Goal: Task Accomplishment & Management: Use online tool/utility

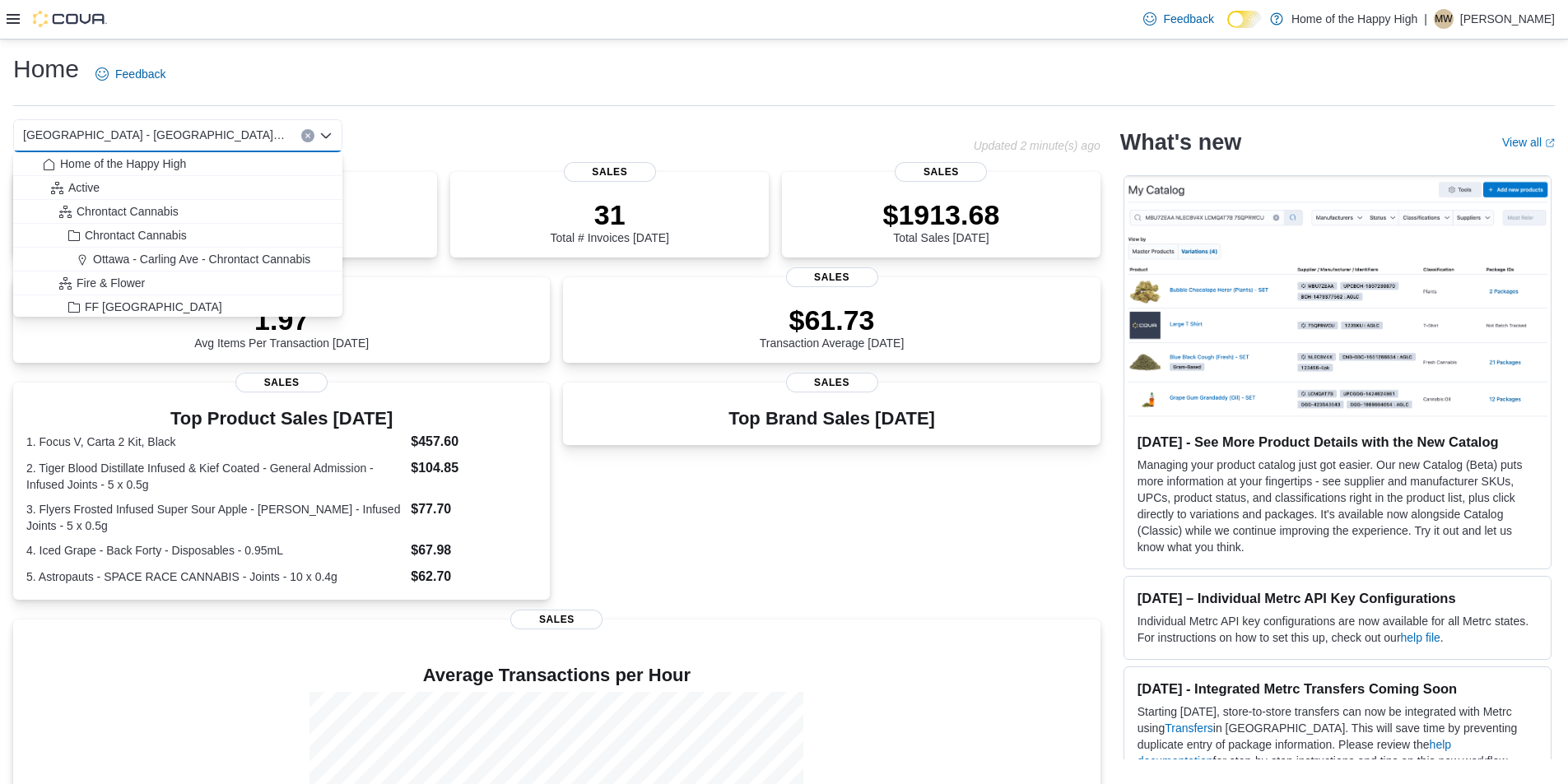
click at [12, 18] on icon at bounding box center [12, 18] width 13 height 13
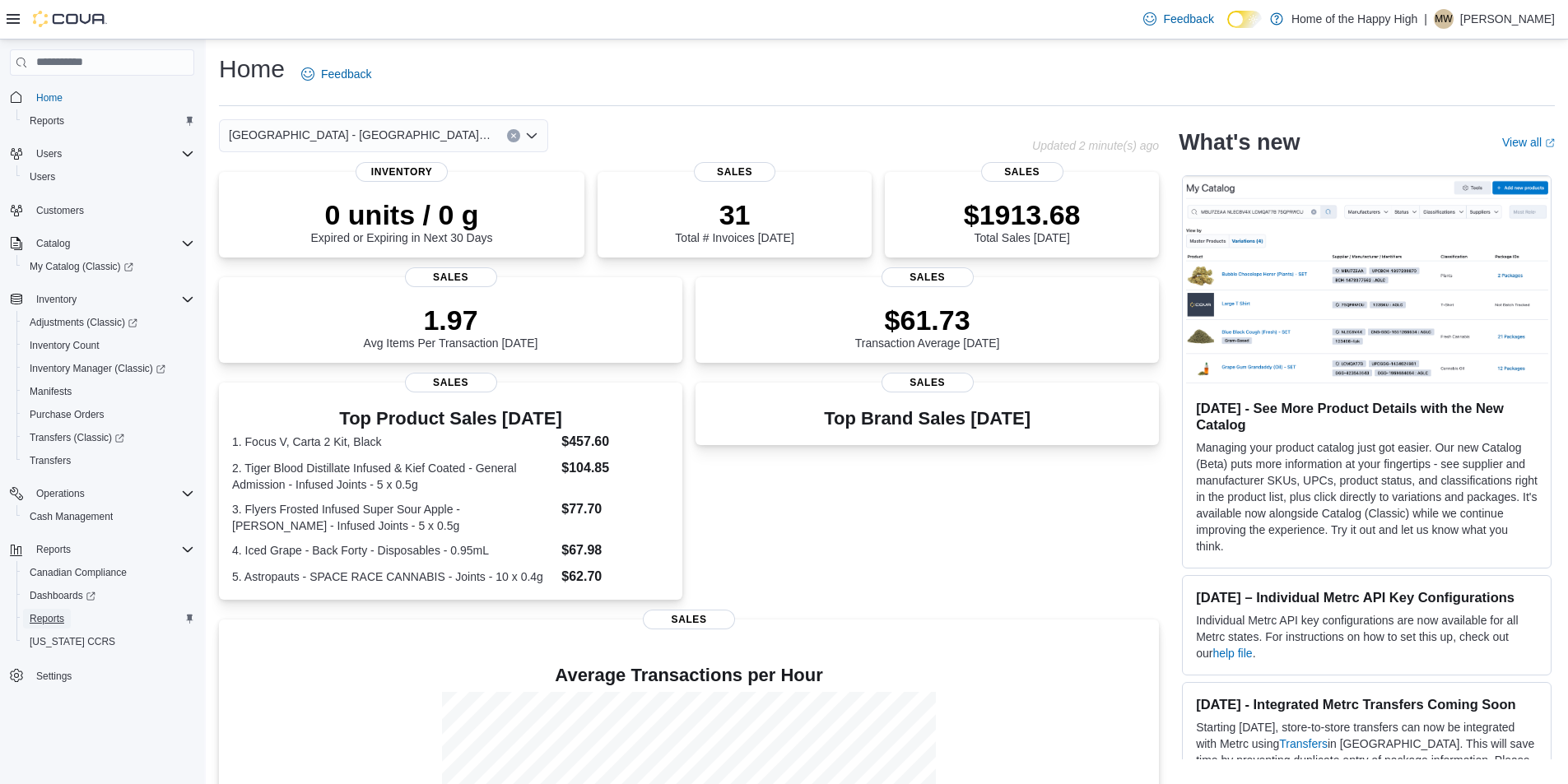
click at [64, 610] on link "Reports" at bounding box center [47, 618] width 48 height 19
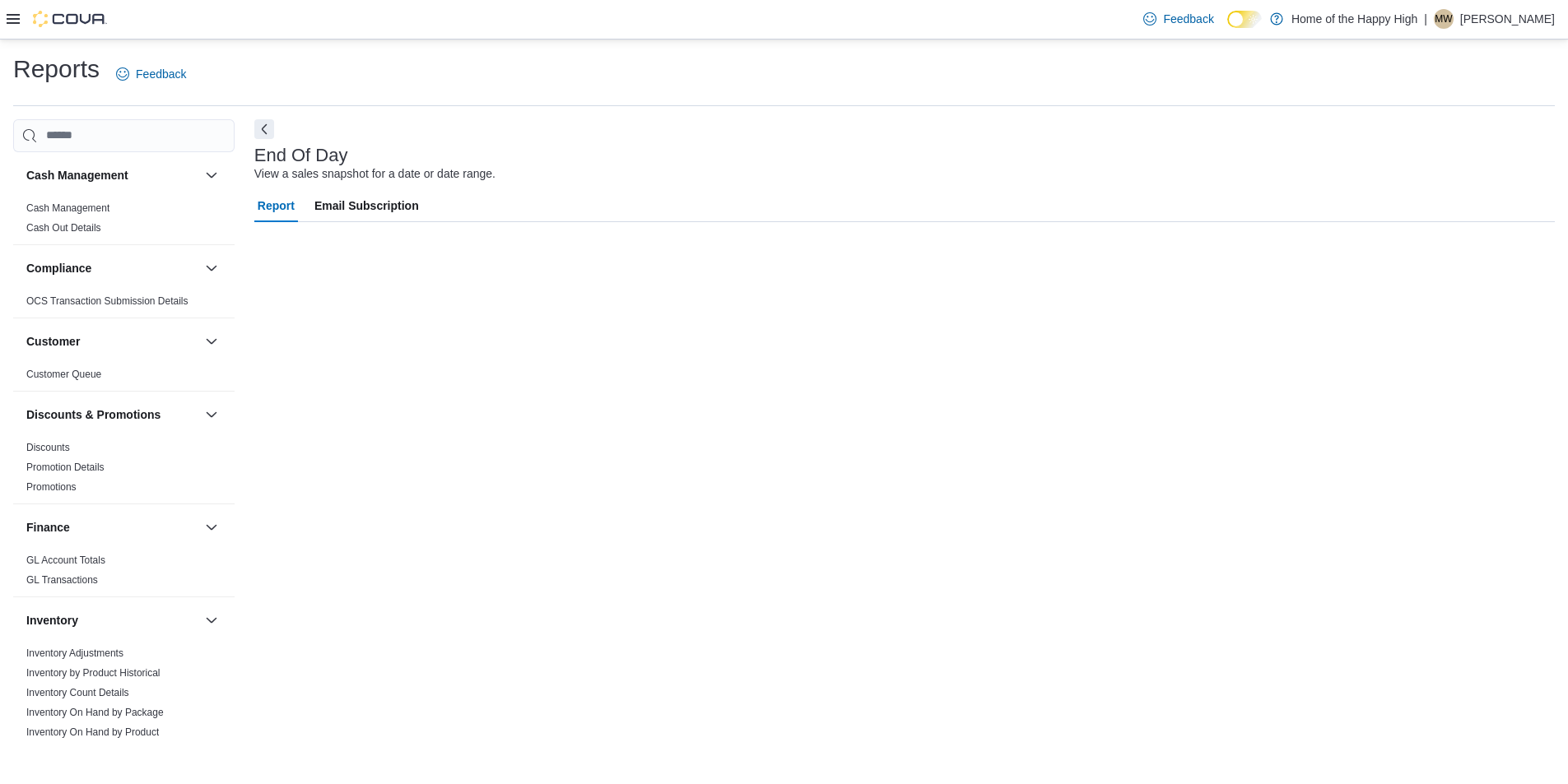
click at [65, 622] on div "Cash Management Cash Management Cash Out Details Compliance OCS Transaction Sub…" at bounding box center [123, 447] width 221 height 588
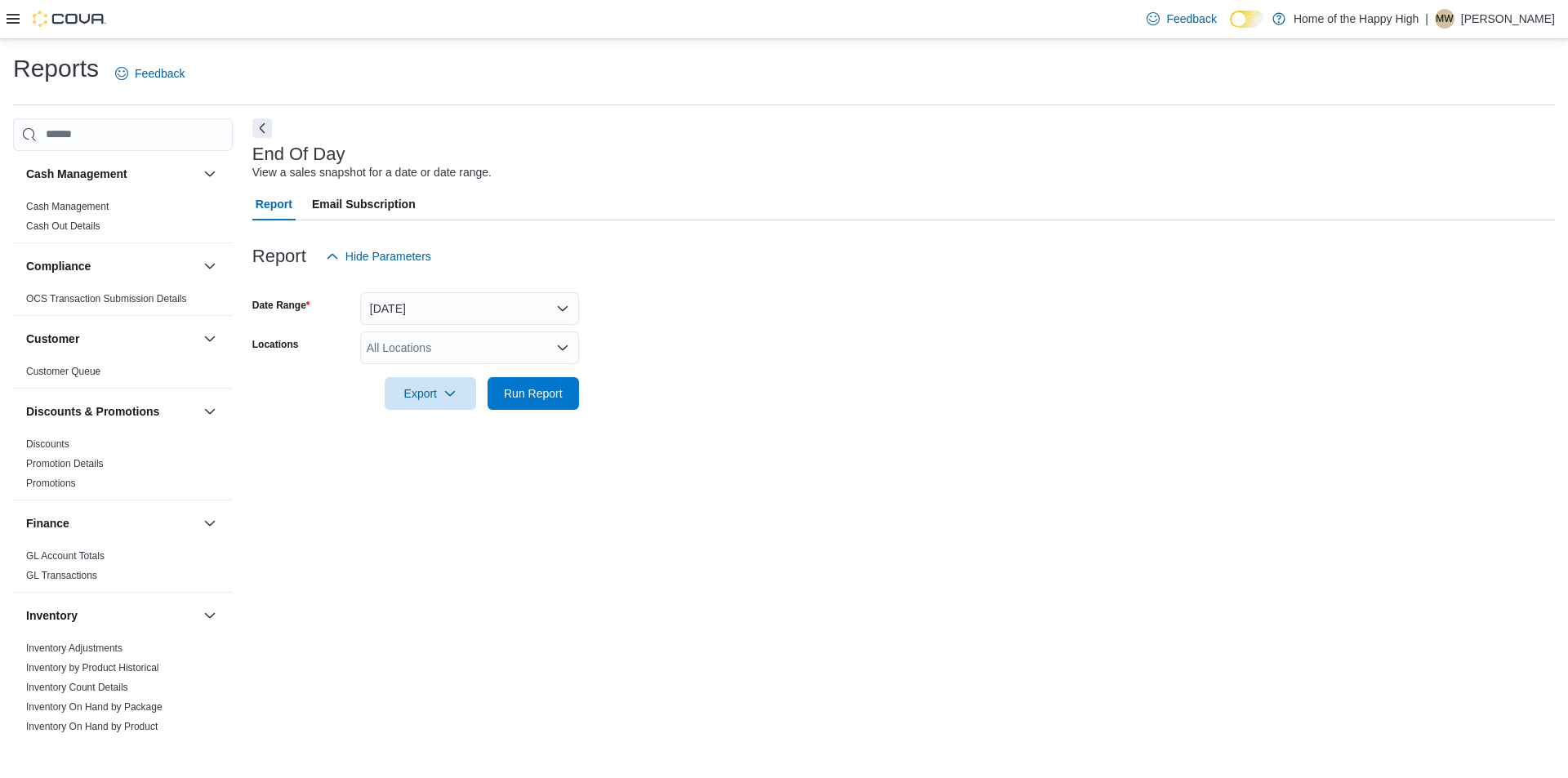
click at [442, 337] on div "All Locations" at bounding box center [470, 347] width 219 height 32
type input "****"
click at [511, 372] on span "[GEOGRAPHIC_DATA] - [GEOGRAPHIC_DATA] - Fire & Flower" at bounding box center [590, 375] width 326 height 17
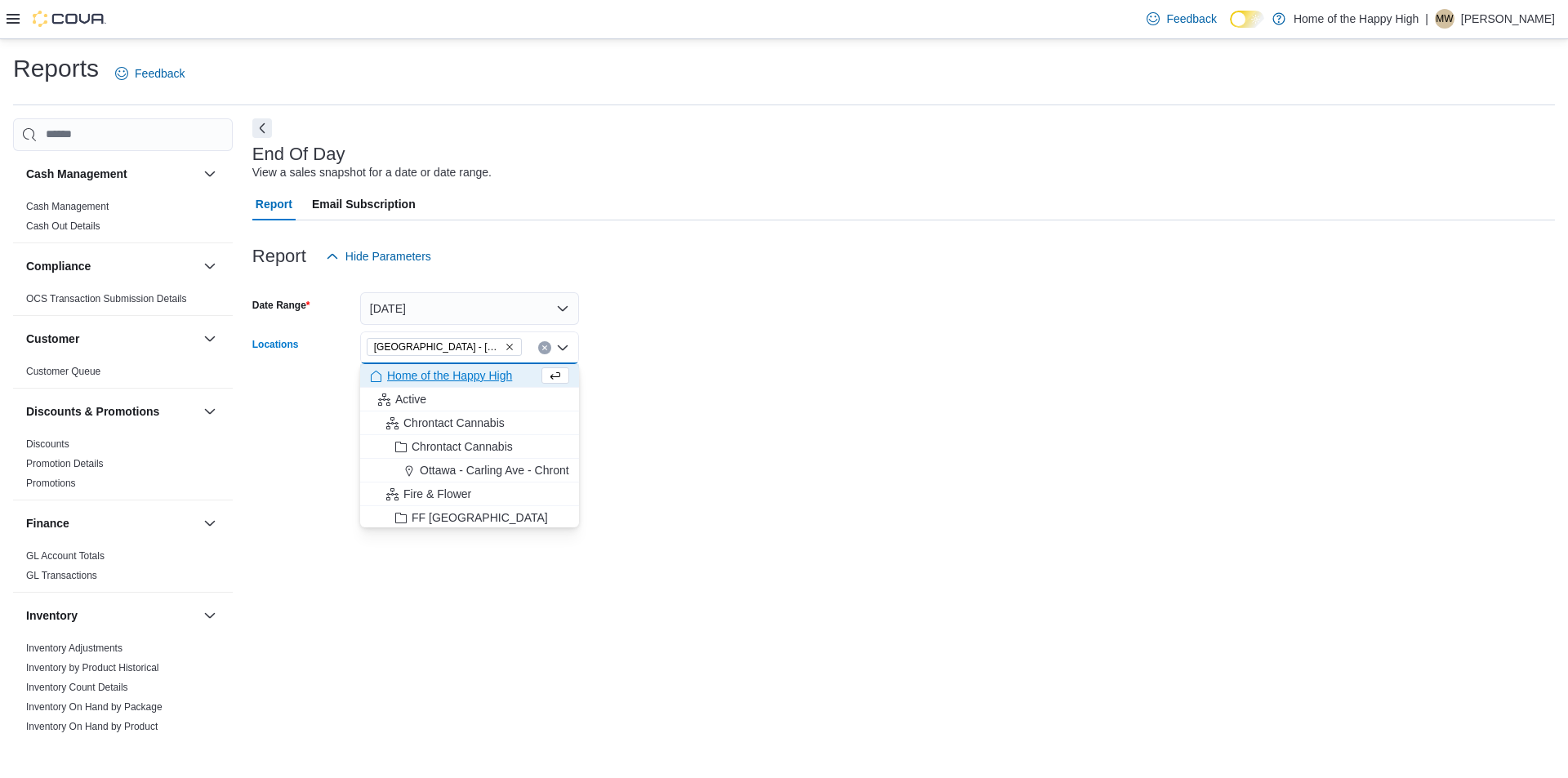
click at [689, 347] on form "Date Range [DATE] Locations [GEOGRAPHIC_DATA] - [GEOGRAPHIC_DATA] - Fire & Flow…" at bounding box center [903, 341] width 1302 height 137
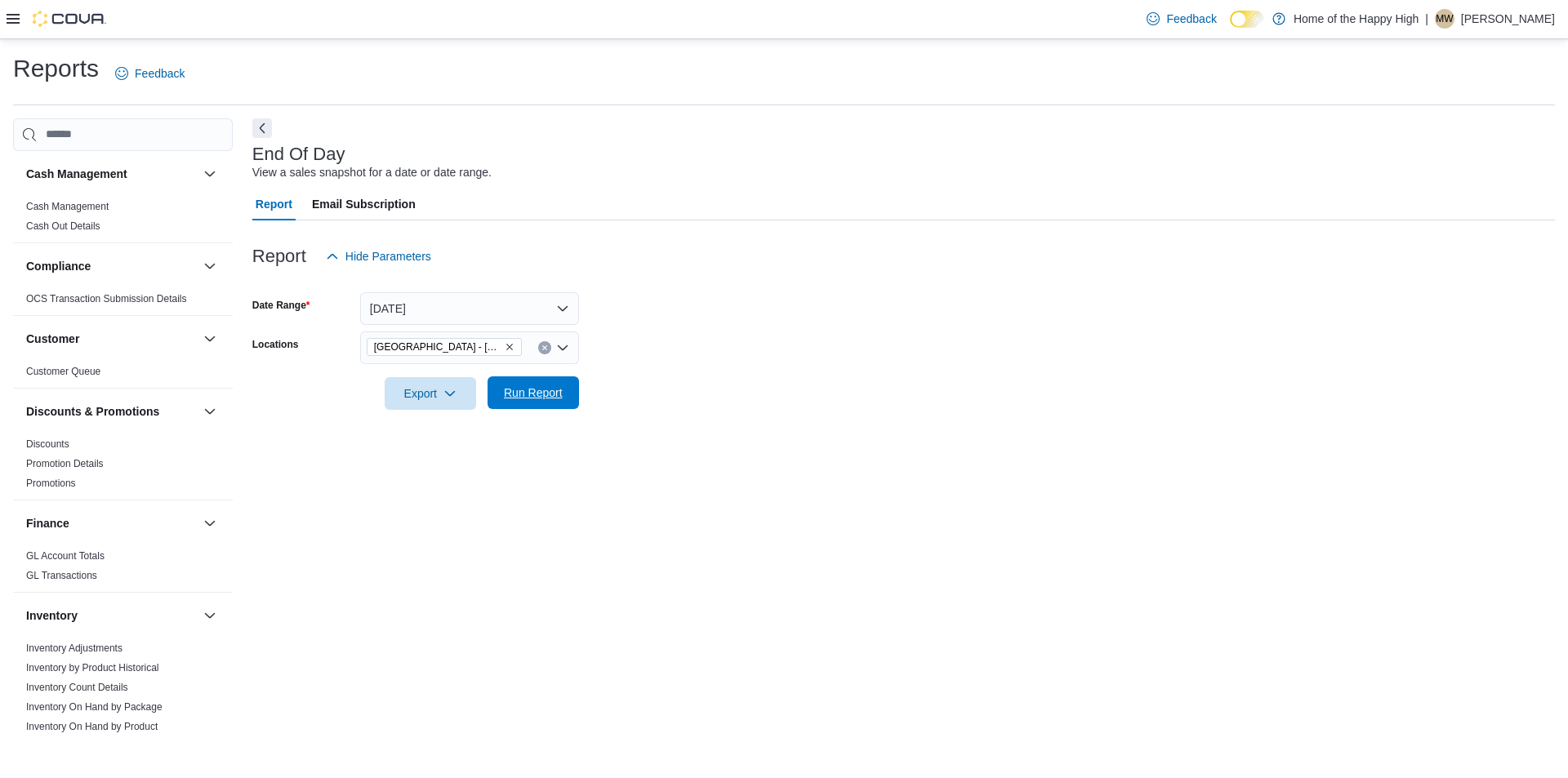
click at [518, 406] on span "Run Report" at bounding box center [533, 392] width 72 height 32
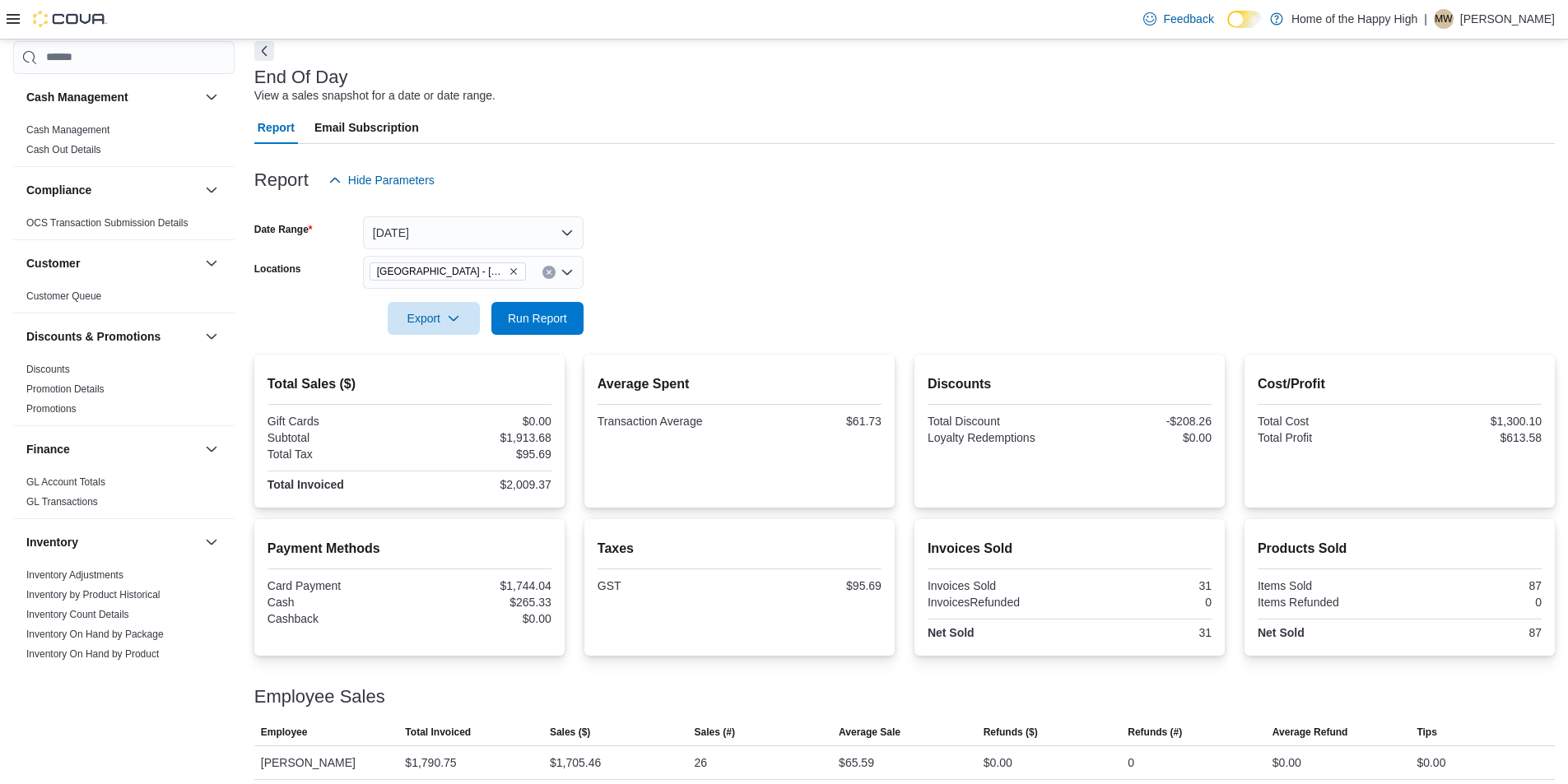
scroll to position [121, 0]
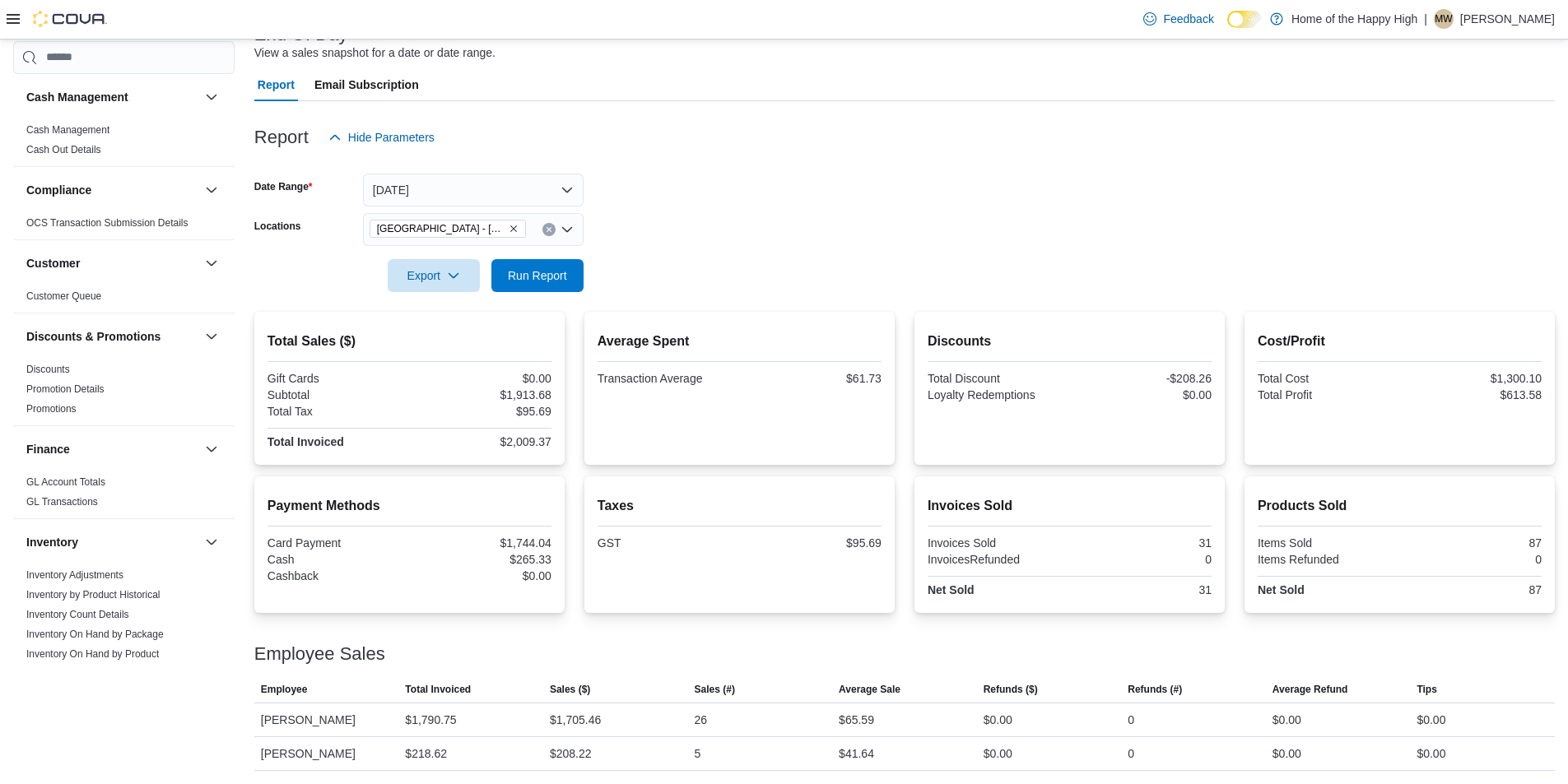
click at [509, 225] on icon "Remove Sherwood Park - Baseline Road - Fire & Flower from selection in this gro…" at bounding box center [513, 228] width 10 height 10
type input "***"
click at [512, 250] on span "[GEOGRAPHIC_DATA] - [GEOGRAPHIC_DATA] - Fire & Flower" at bounding box center [595, 257] width 329 height 17
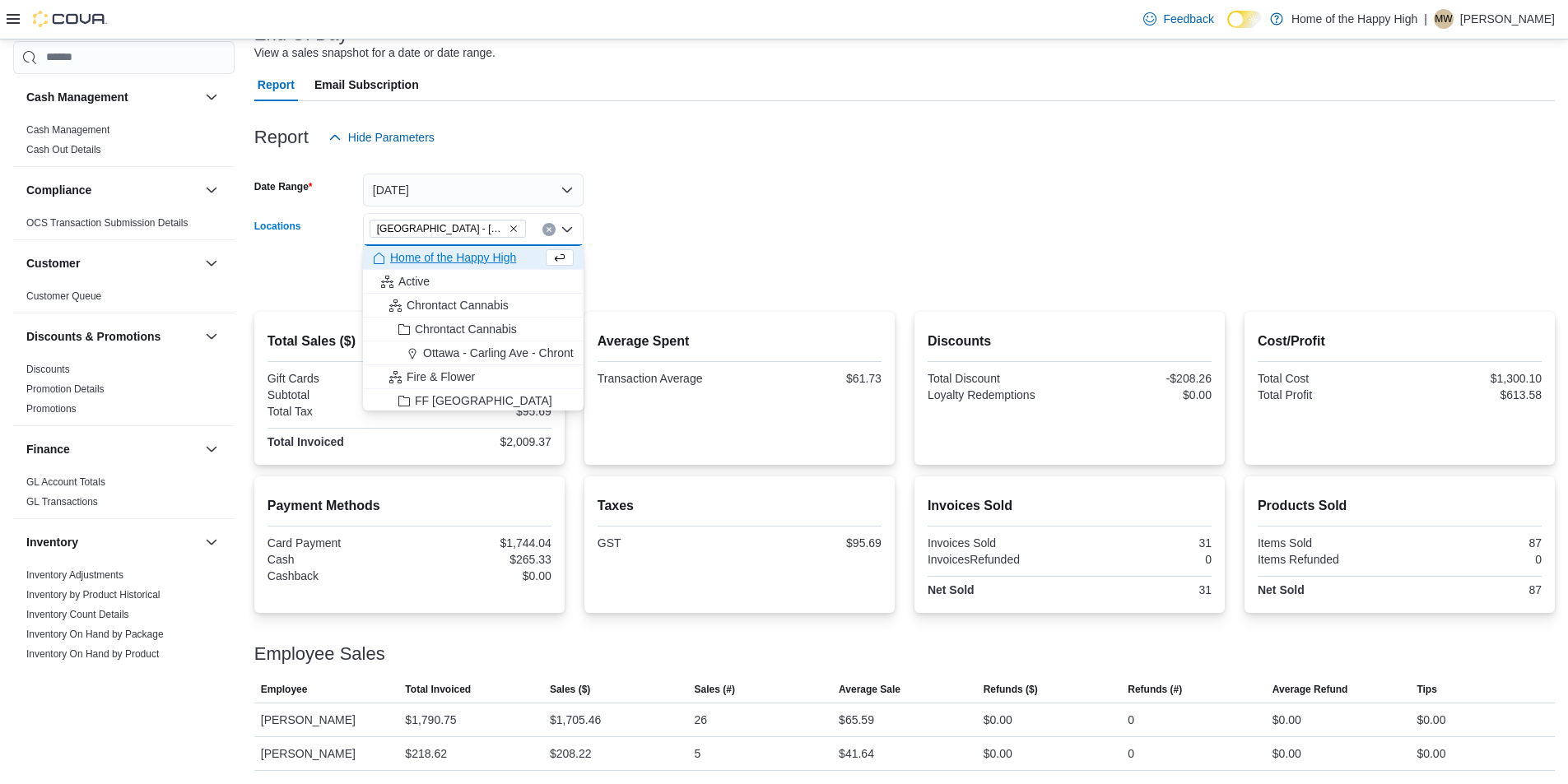
click at [720, 237] on form "Date Range [DATE] Locations [GEOGRAPHIC_DATA] - [GEOGRAPHIC_DATA] - Fire & Flow…" at bounding box center [904, 223] width 1300 height 138
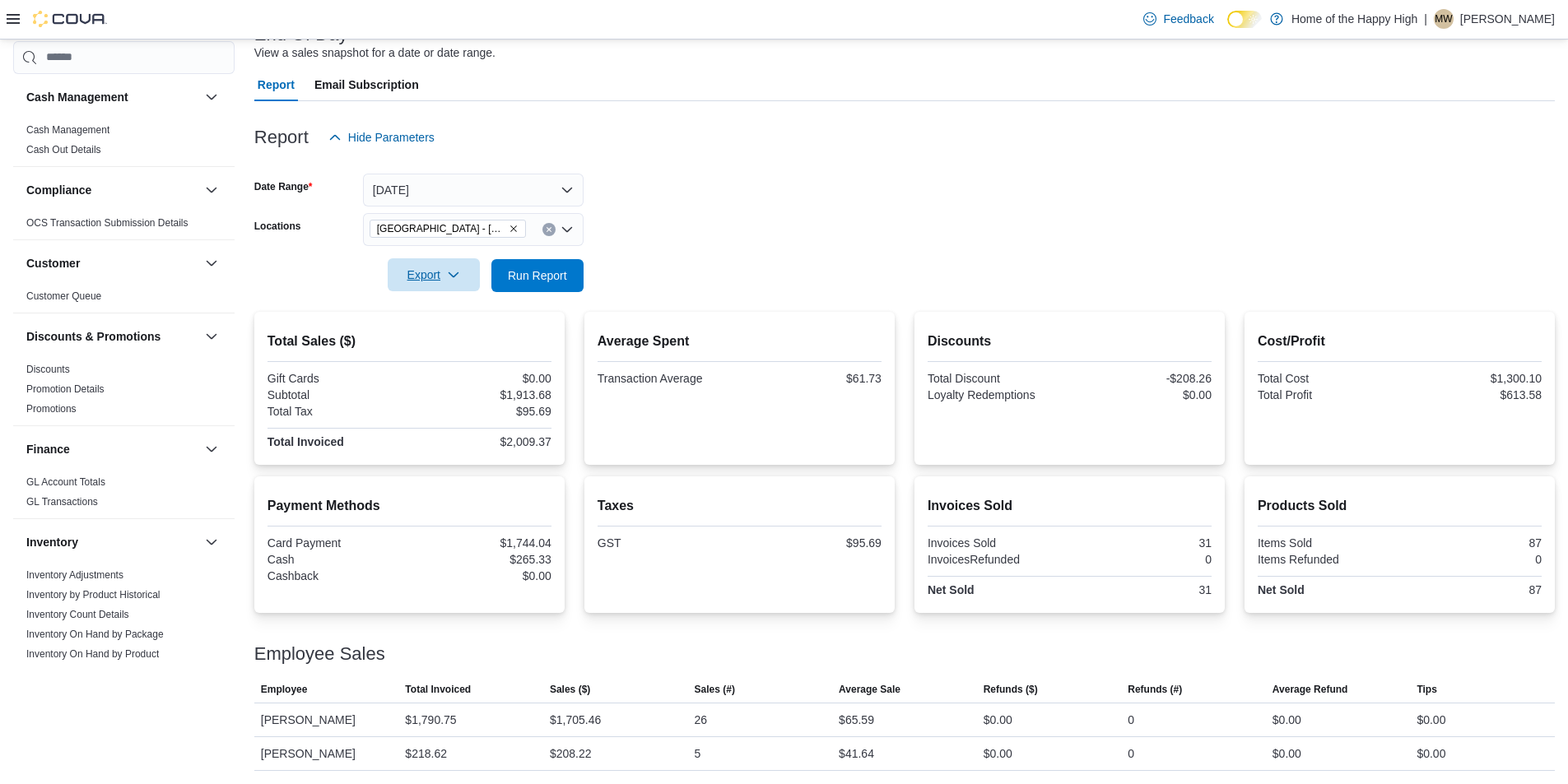
click at [459, 279] on icon "button" at bounding box center [453, 274] width 13 height 13
click at [583, 277] on form "Date Range [DATE] Locations [GEOGRAPHIC_DATA] - [GEOGRAPHIC_DATA] - Fire & Flow…" at bounding box center [904, 223] width 1300 height 138
click at [545, 290] on span "Run Report" at bounding box center [538, 274] width 72 height 33
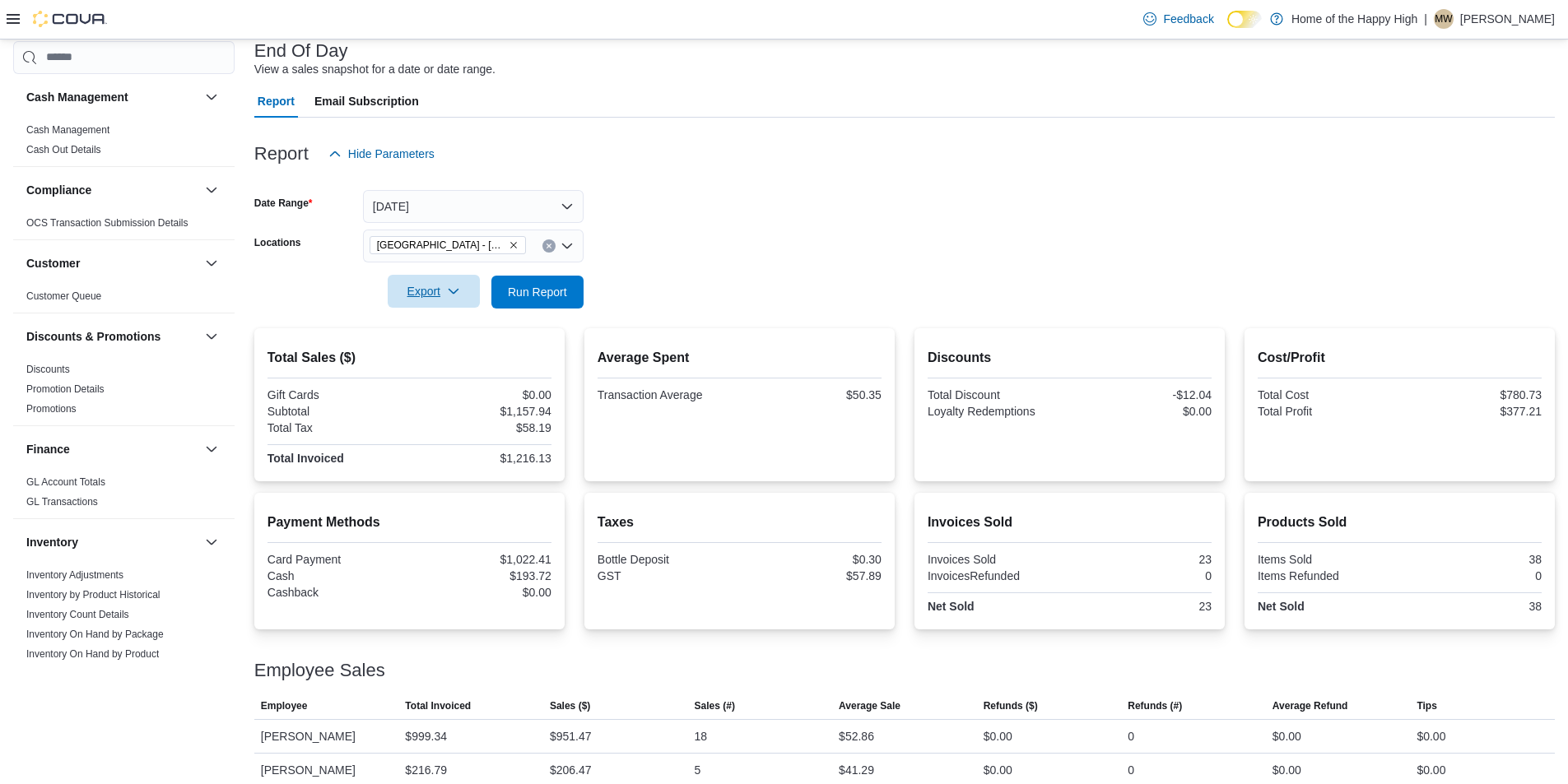
scroll to position [121, 0]
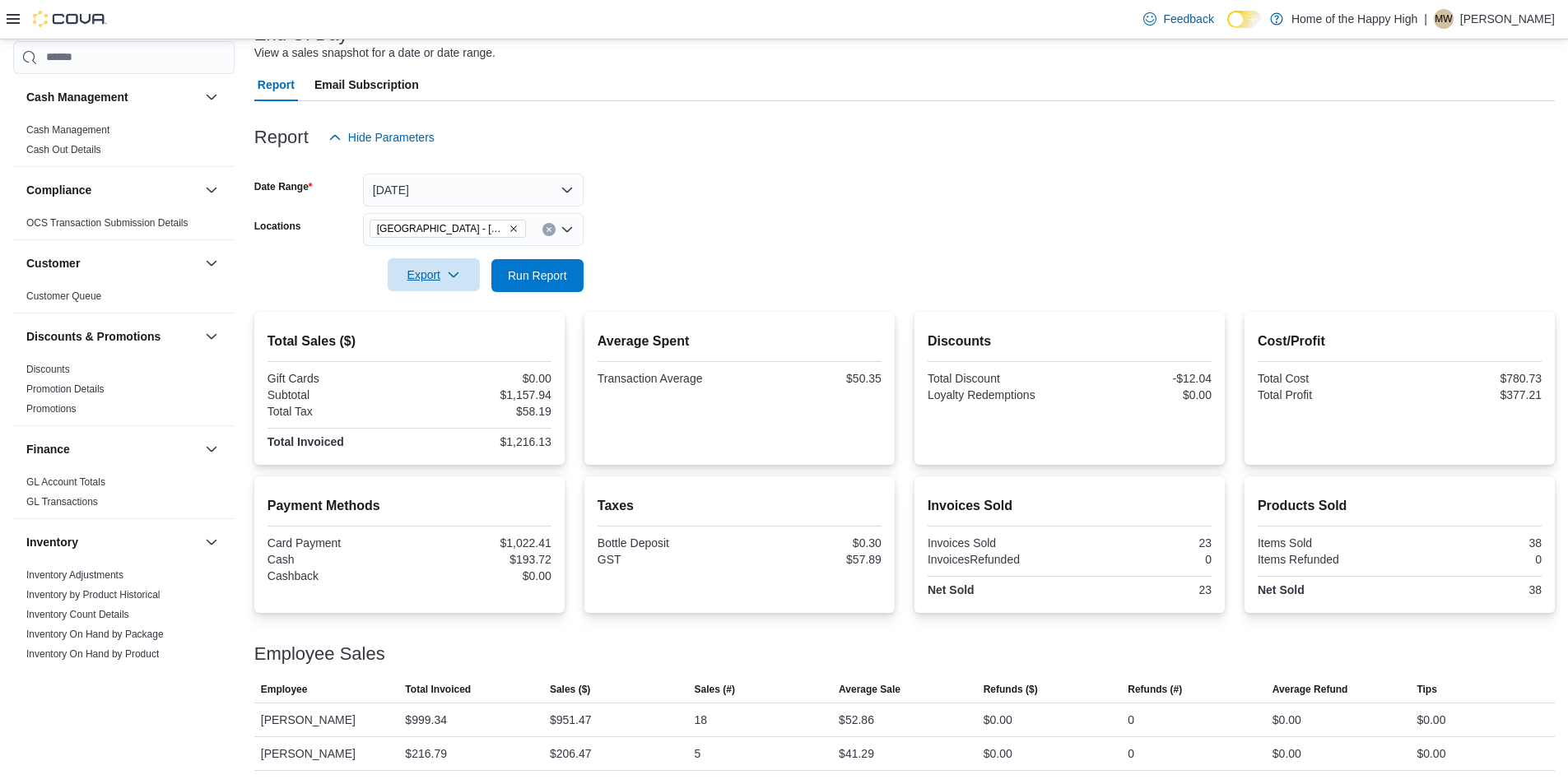
click at [516, 225] on icon "Remove Sherwood Park - Wye Road - Fire & Flower from selection in this group" at bounding box center [513, 228] width 10 height 10
type input "****"
click at [516, 254] on span "[GEOGRAPHIC_DATA] - [GEOGRAPHIC_DATA] - Fire & Flower" at bounding box center [595, 257] width 329 height 17
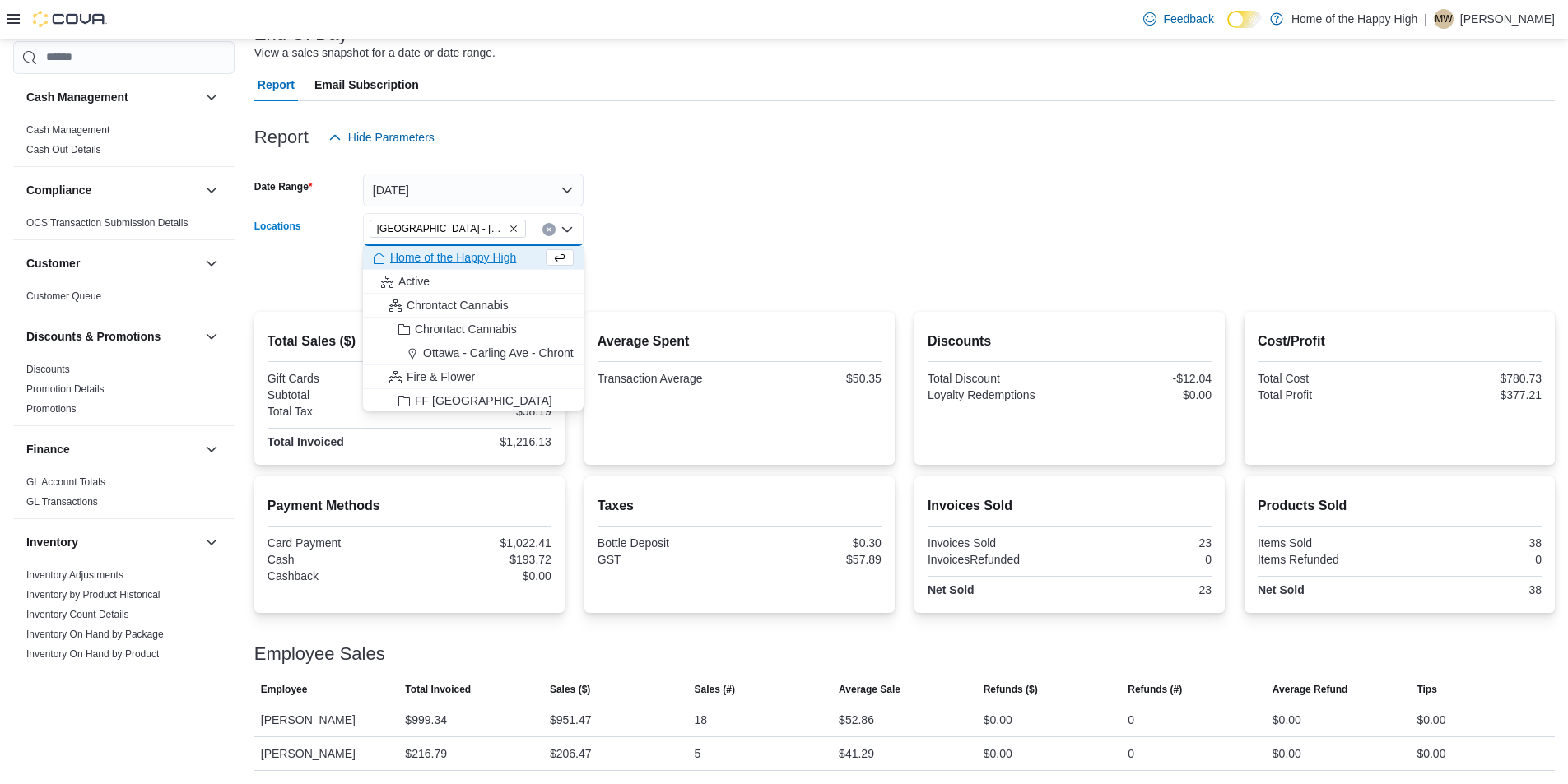
click at [654, 246] on div at bounding box center [904, 252] width 1300 height 13
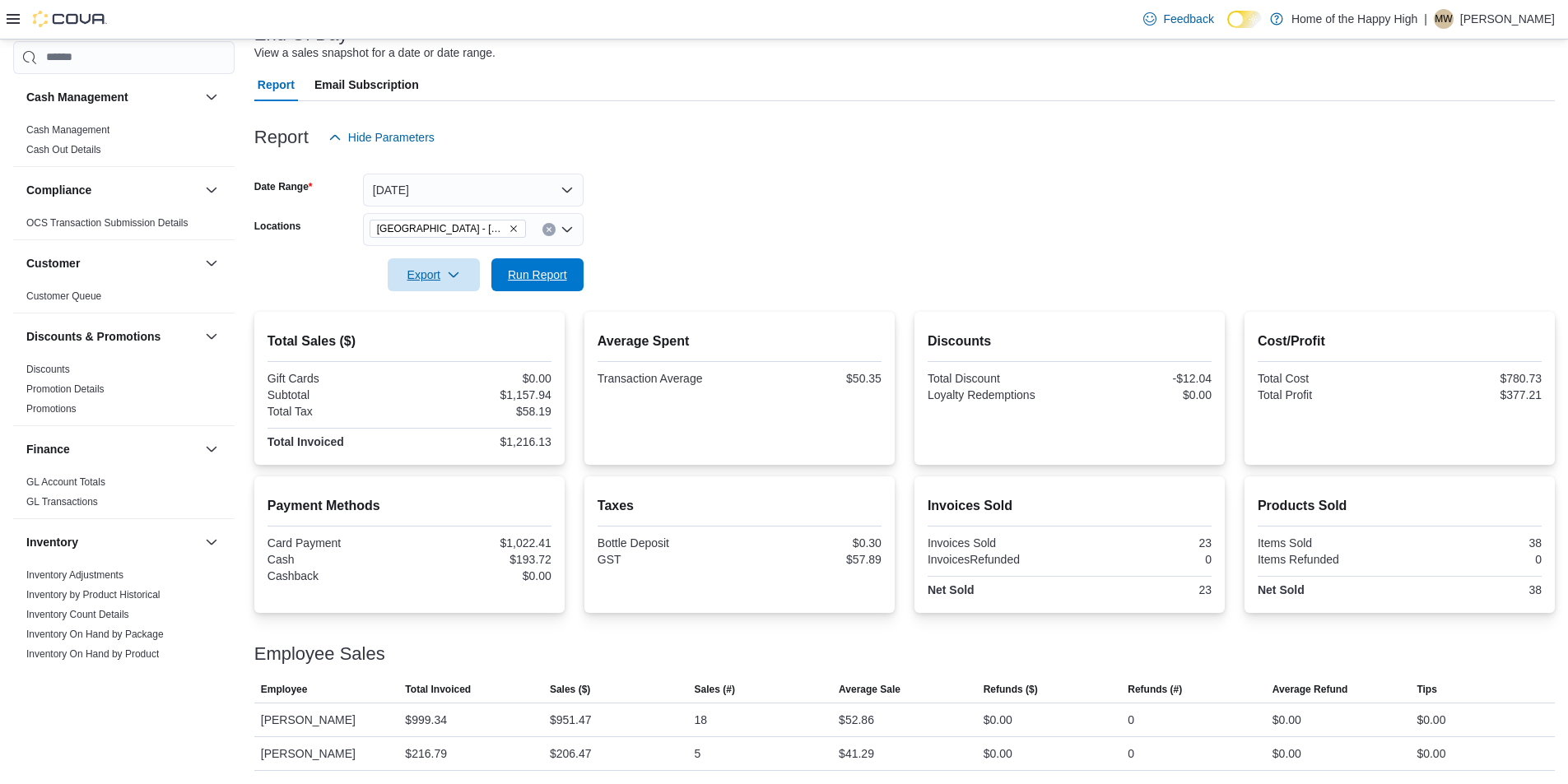
click at [582, 267] on button "Run Report" at bounding box center [537, 274] width 93 height 33
